Goal: Information Seeking & Learning: Learn about a topic

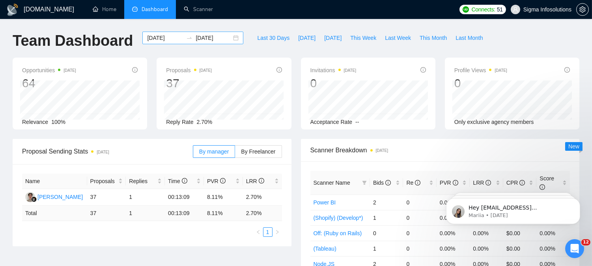
click at [164, 38] on input "[DATE]" at bounding box center [165, 38] width 36 height 9
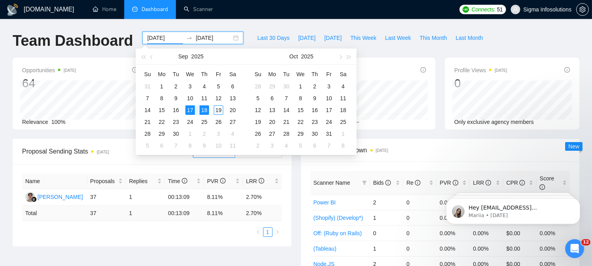
click at [168, 41] on input "[DATE]" at bounding box center [165, 38] width 36 height 9
type input "[DATE]"
click at [205, 111] on div "18" at bounding box center [204, 109] width 9 height 9
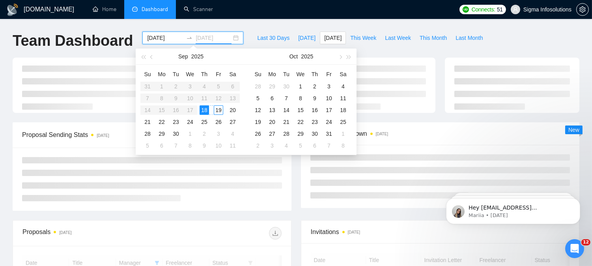
type input "[DATE]"
click at [214, 112] on div "19" at bounding box center [218, 109] width 9 height 9
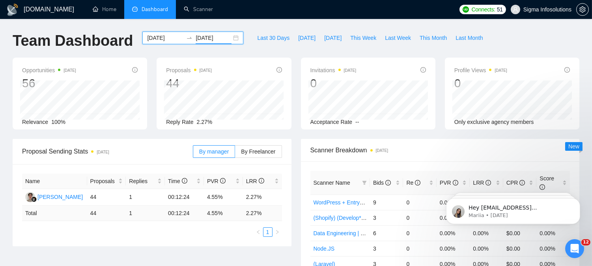
click at [298, 137] on div "Opportunities [DATE] 56 Relevance 100% Proposals [DATE] 44 Reply Rate 2.27% Inv…" at bounding box center [296, 98] width 577 height 81
click at [266, 54] on div "Last 30 Days [DATE] [DATE] This Week Last Week This Month Last Month" at bounding box center [370, 45] width 244 height 26
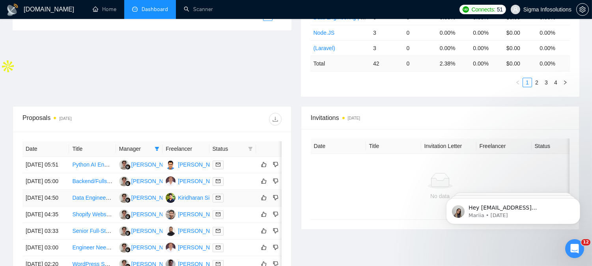
scroll to position [219, 0]
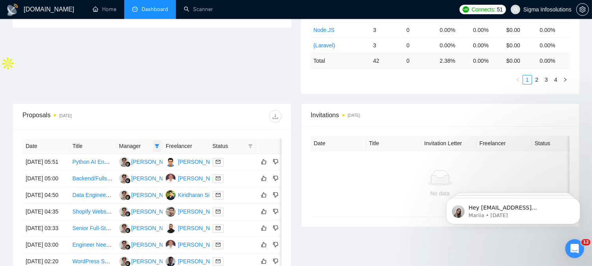
click at [157, 144] on icon "filter" at bounding box center [157, 146] width 5 height 5
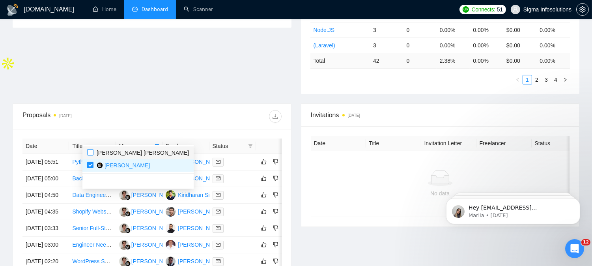
click at [91, 151] on input "checkbox" at bounding box center [90, 152] width 6 height 6
checkbox input "true"
click at [206, 113] on div at bounding box center [216, 116] width 129 height 13
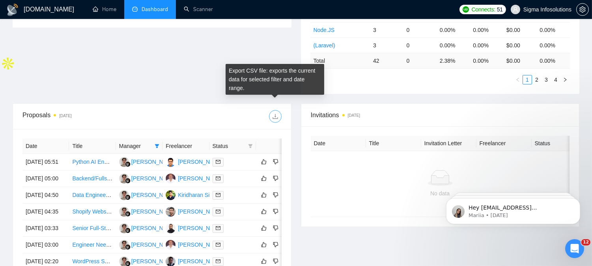
click at [275, 114] on icon "download" at bounding box center [275, 116] width 5 height 5
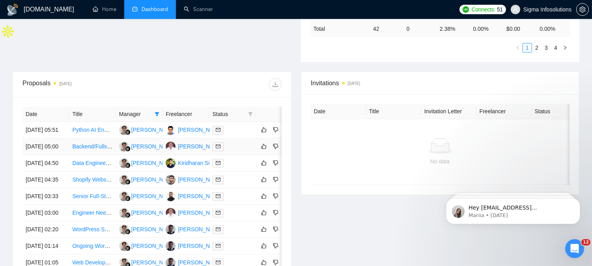
scroll to position [251, 0]
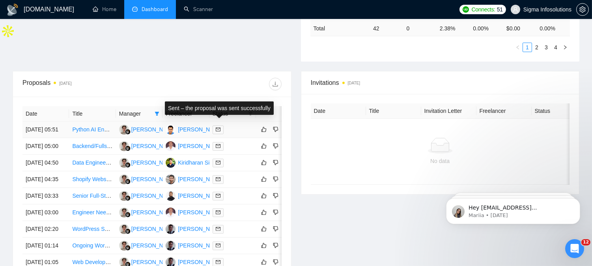
click at [216, 127] on icon "mail" at bounding box center [218, 129] width 5 height 5
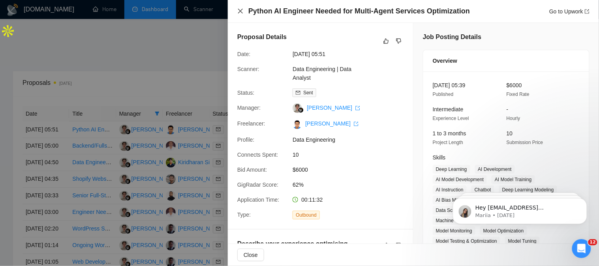
click at [242, 11] on icon "close" at bounding box center [240, 11] width 6 height 6
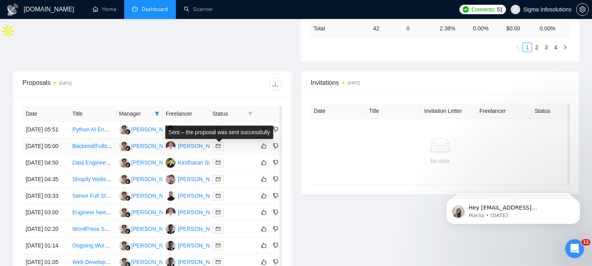
click at [218, 148] on icon "mail" at bounding box center [218, 146] width 5 height 5
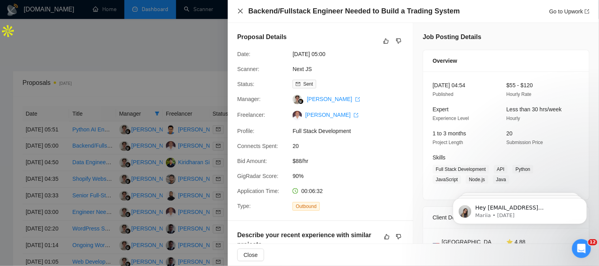
click at [240, 11] on icon "close" at bounding box center [240, 11] width 6 height 6
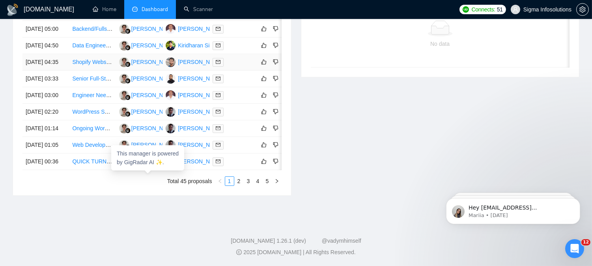
scroll to position [415, 0]
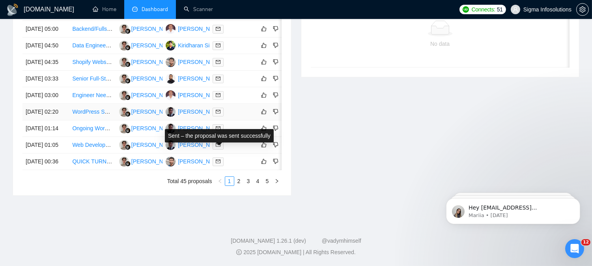
click at [216, 109] on icon "mail" at bounding box center [218, 111] width 5 height 5
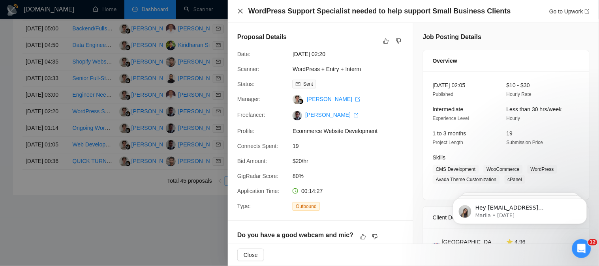
click at [240, 11] on icon "close" at bounding box center [240, 11] width 5 height 5
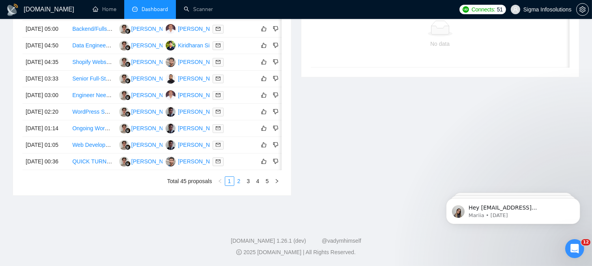
click at [238, 185] on link "2" at bounding box center [239, 181] width 9 height 9
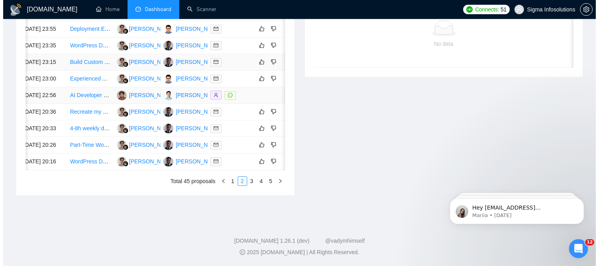
scroll to position [379, 0]
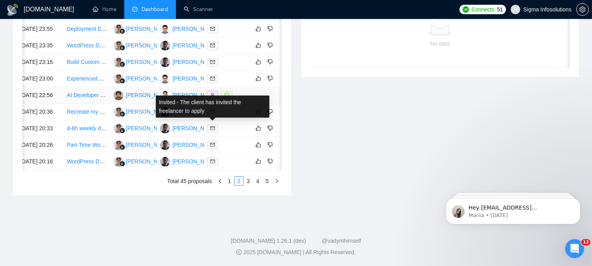
click at [212, 97] on icon "user-add" at bounding box center [212, 95] width 5 height 5
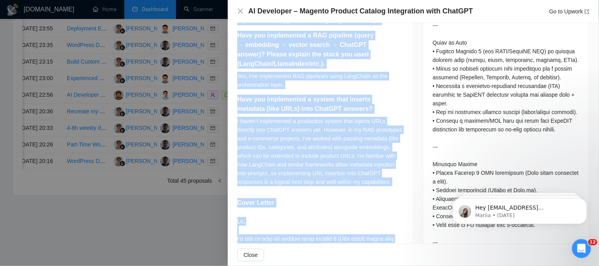
scroll to position [488, 0]
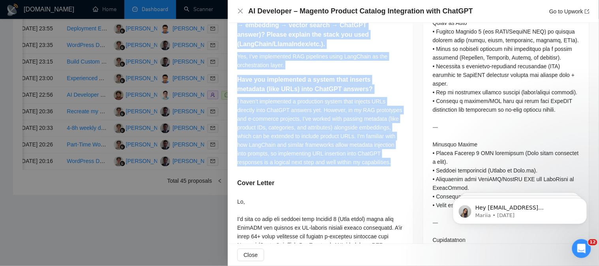
drag, startPoint x: 237, startPoint y: 66, endPoint x: 397, endPoint y: 157, distance: 184.0
copy div "Lore ips dolors amet Consect 1 ADIP el SeddoEI TEMp in utlabor etdolor magnaali…"
click at [362, 155] on div "I haven’t implemented a production system that injects URLs directly into ChatG…" at bounding box center [320, 131] width 166 height 69
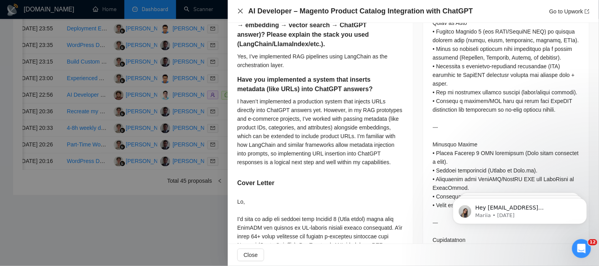
click at [239, 11] on icon "close" at bounding box center [240, 11] width 6 height 6
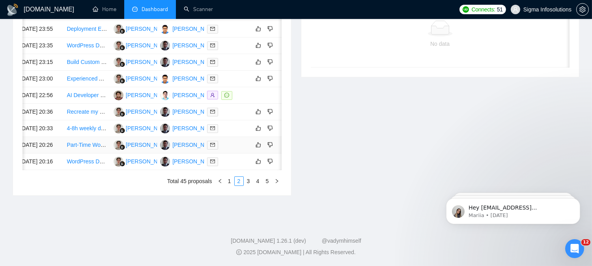
click at [212, 150] on span at bounding box center [212, 145] width 11 height 9
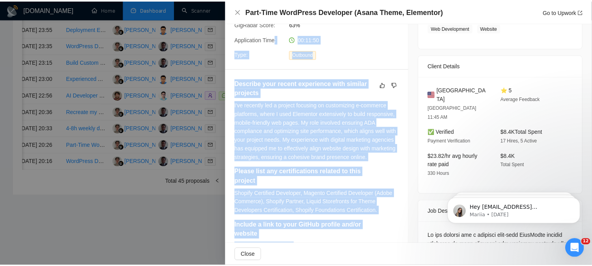
scroll to position [151, 0]
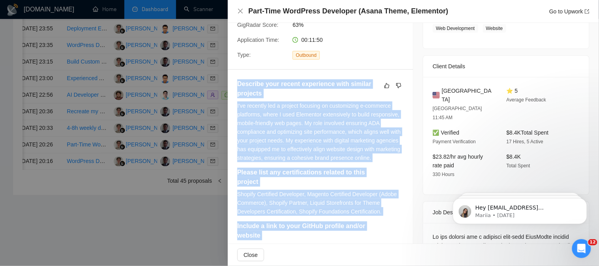
drag, startPoint x: 393, startPoint y: 154, endPoint x: 237, endPoint y: 82, distance: 171.6
click at [237, 82] on div "Describe your recent experience with similar projects I've recently led a proje…" at bounding box center [320, 234] width 166 height 311
copy div "Describe your recent experience with similar projects I've recently led a proje…"
click at [239, 12] on icon "close" at bounding box center [240, 11] width 5 height 5
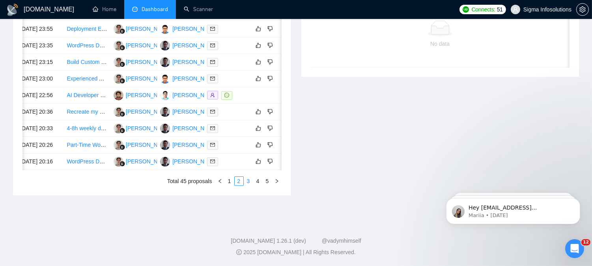
click at [247, 185] on link "3" at bounding box center [248, 181] width 9 height 9
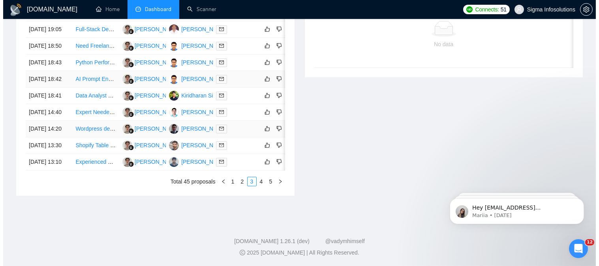
scroll to position [369, 0]
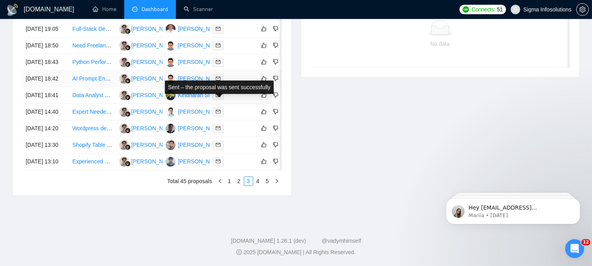
click at [213, 83] on span at bounding box center [218, 79] width 11 height 9
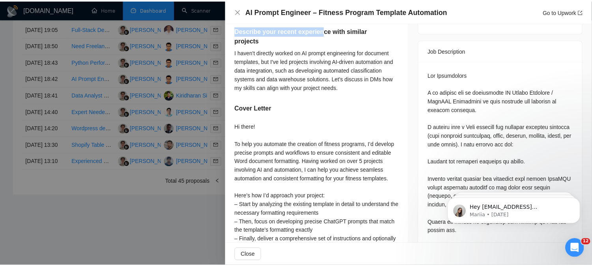
scroll to position [292, 0]
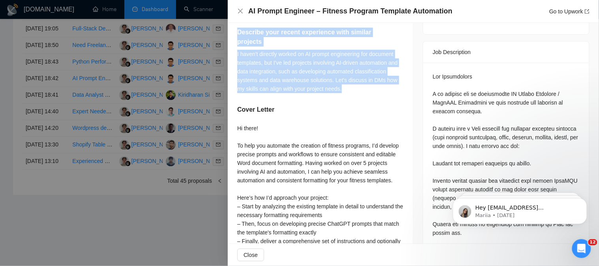
drag, startPoint x: 239, startPoint y: 94, endPoint x: 348, endPoint y: 89, distance: 109.8
click at [348, 89] on div "Do you have experience prompting chat GPT and do you have the ability to delive…" at bounding box center [320, 23] width 166 height 152
copy div "Do you have experience prompting chat GPT and do you have the ability to delive…"
click at [239, 12] on icon "close" at bounding box center [240, 11] width 6 height 6
